Goal: Task Accomplishment & Management: Manage account settings

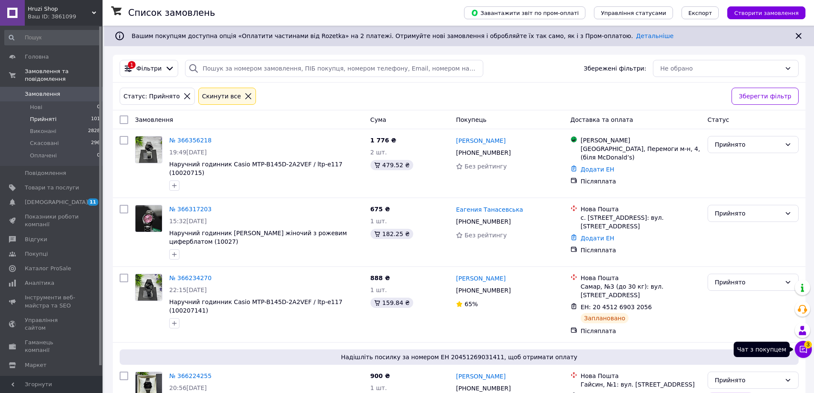
click at [807, 353] on icon at bounding box center [803, 349] width 9 height 9
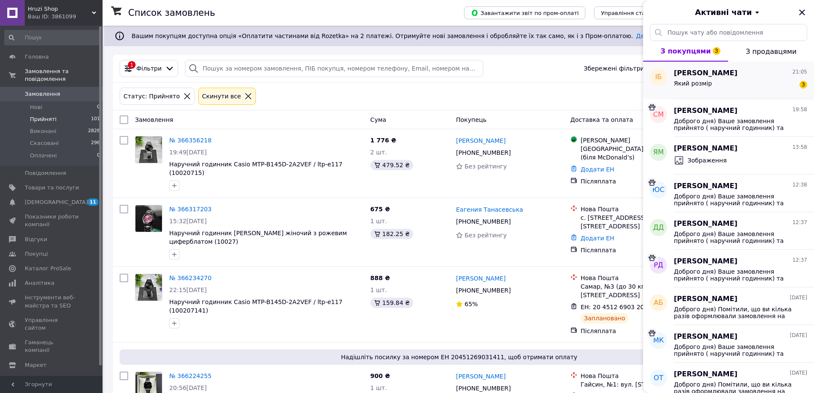
click at [698, 90] on div "Який розмір" at bounding box center [693, 86] width 38 height 12
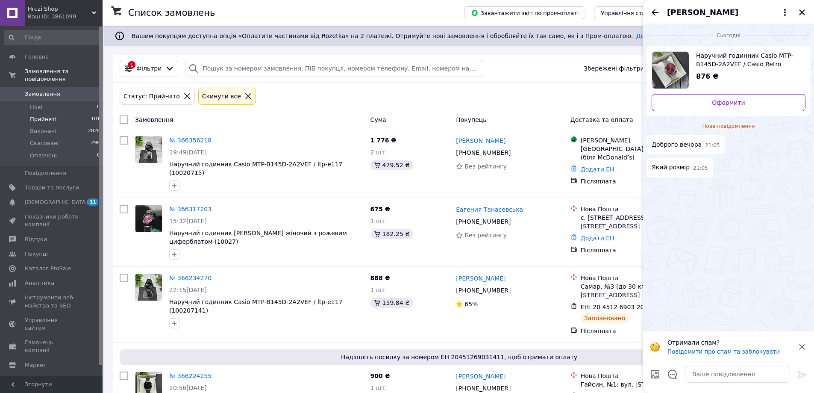
click at [727, 58] on span "Наручний годинник Casio MTP-B145D-2A2VEF / Casio Retro A168 (1002071301)" at bounding box center [747, 59] width 103 height 17
click at [723, 383] on div at bounding box center [738, 374] width 112 height 24
click at [722, 376] on textarea at bounding box center [737, 374] width 105 height 17
paste textarea "Діаметр корпусу: 35 мм Товщина корпусу: 8 мм Довжина ремінця/браслета: 20 см"
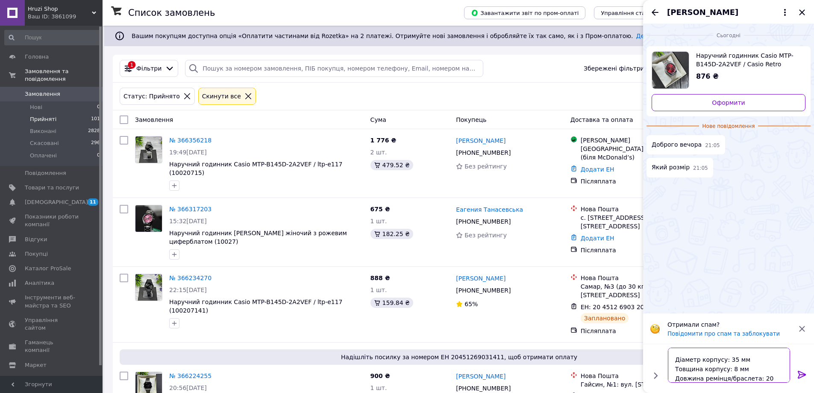
scroll to position [20, 0]
click at [759, 377] on textarea "Доброго вечора Діаметр корпусу: 35 мм Товщина корпусу: 8 мм Довжина ремінця/бра…" at bounding box center [729, 365] width 122 height 35
drag, startPoint x: 750, startPoint y: 374, endPoint x: 725, endPoint y: 378, distance: 25.2
click at [725, 378] on textarea "Доброго вечора Діаметр корпусу: 35 мм Товщина корпусу: 8 мм Довжина ремінця/бра…" at bounding box center [729, 365] width 122 height 35
type textarea "Доброго вечора Діаметр корпусу: 35 мм Товщина корпусу: 8 мм Максимальна довжина…"
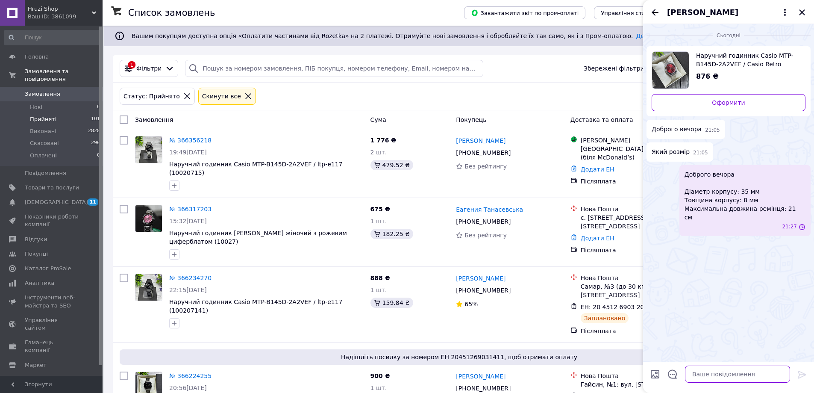
scroll to position [0, 0]
click at [653, 12] on icon "Назад" at bounding box center [655, 12] width 7 height 6
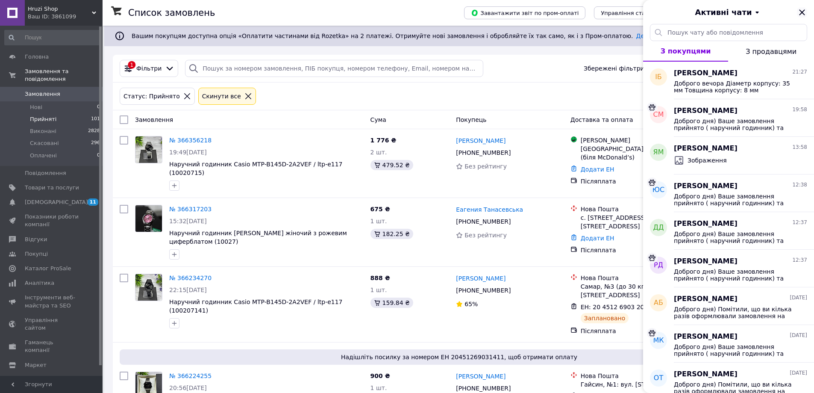
click at [806, 11] on icon "Закрити" at bounding box center [802, 12] width 10 height 10
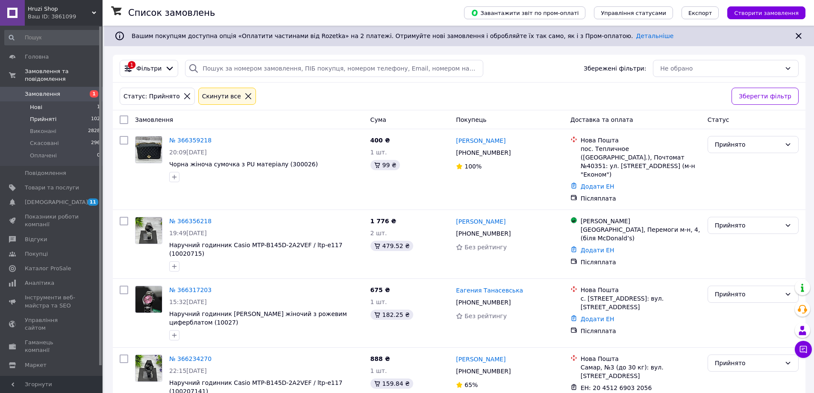
click at [60, 101] on li "Нові 1" at bounding box center [52, 107] width 105 height 12
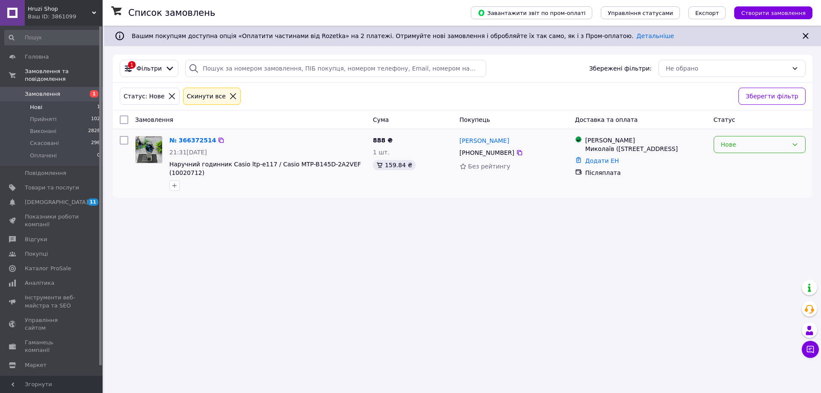
click at [761, 143] on div "Нове" at bounding box center [754, 144] width 67 height 9
click at [728, 164] on li "Прийнято" at bounding box center [759, 163] width 91 height 15
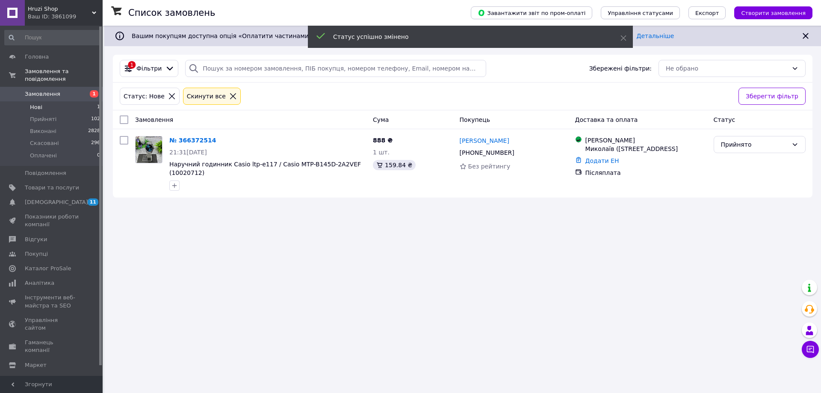
click at [243, 361] on div "Список замовлень Завантажити звіт по пром-оплаті Управління статусами Експорт С…" at bounding box center [462, 196] width 716 height 393
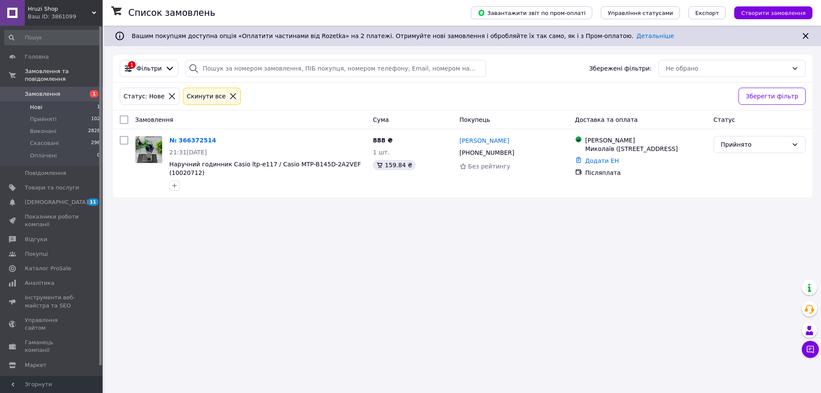
click at [183, 252] on div "Список замовлень Завантажити звіт по пром-оплаті Управління статусами Експорт С…" at bounding box center [462, 196] width 716 height 393
click at [41, 103] on span "Нові" at bounding box center [36, 107] width 12 height 8
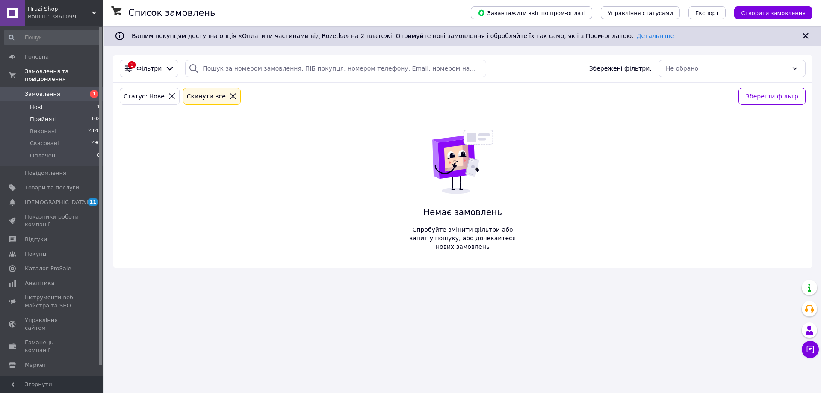
click at [47, 115] on span "Прийняті" at bounding box center [43, 119] width 27 height 8
